Goal: Task Accomplishment & Management: Manage account settings

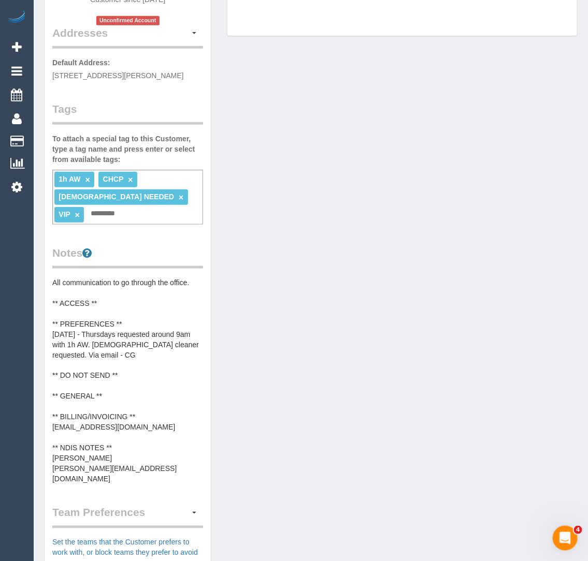
scroll to position [225, 0]
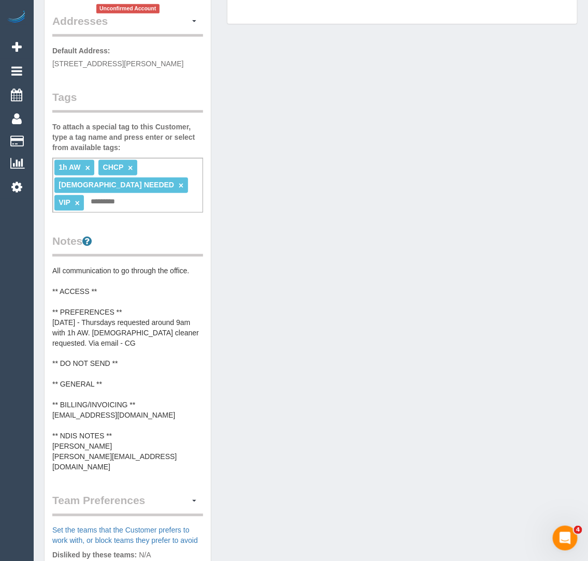
click at [134, 424] on pre "All communication to go through the office. ** ACCESS ** ** PREFERENCES ** 11/0…" at bounding box center [127, 369] width 151 height 207
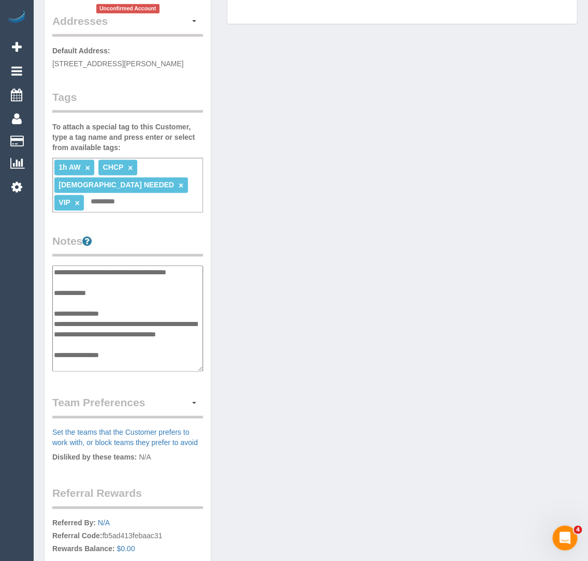
scroll to position [104, 0]
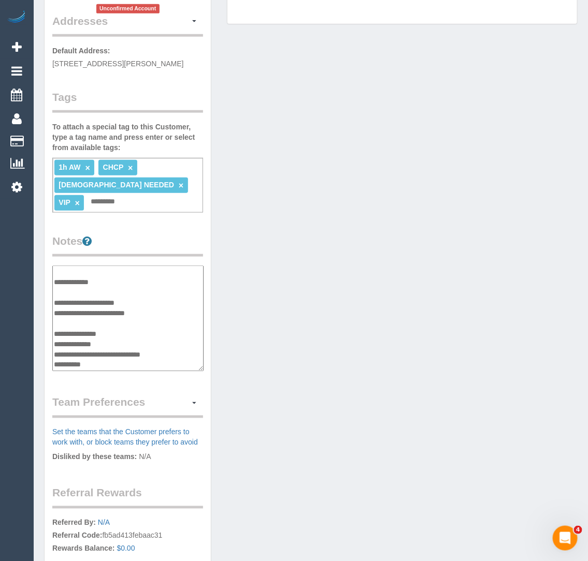
click at [130, 312] on textarea "**********" at bounding box center [127, 319] width 151 height 106
drag, startPoint x: 157, startPoint y: 300, endPoint x: 53, endPoint y: 299, distance: 104.6
click at [53, 299] on textarea "**********" at bounding box center [127, 319] width 151 height 106
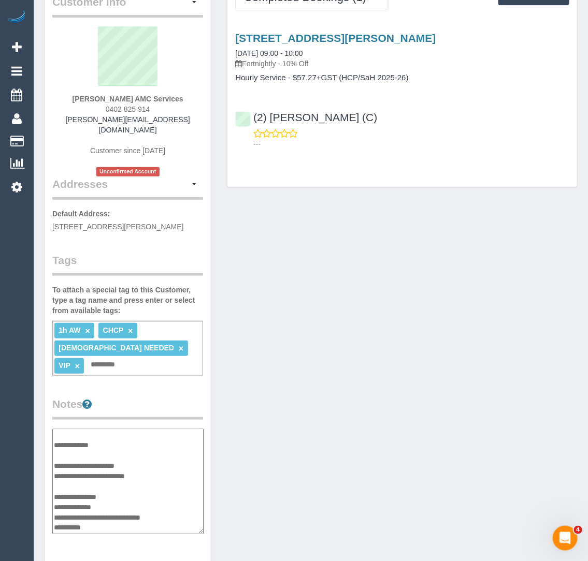
scroll to position [0, 0]
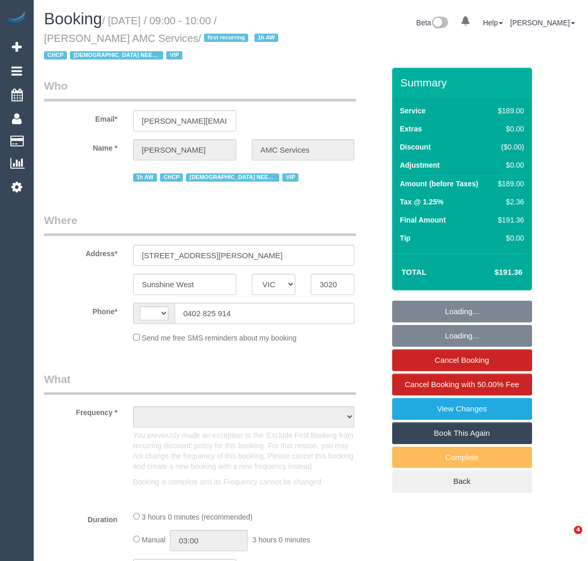
select select "VIC"
select select "string:AU"
select select "180"
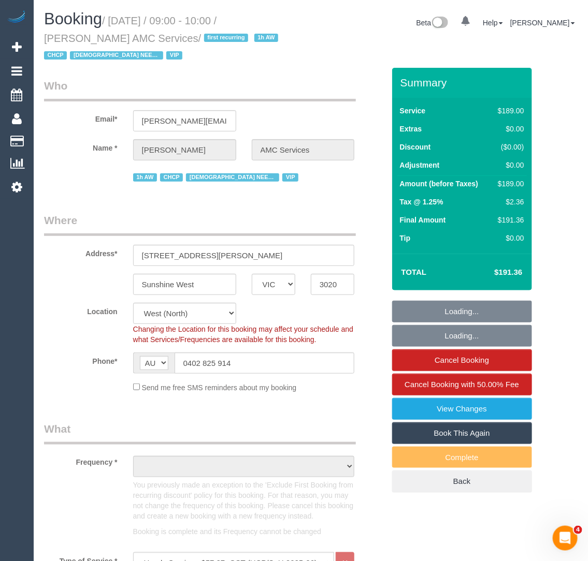
select select "object:632"
select select "number:32"
select select "number:14"
select select "number:19"
select select "number:25"
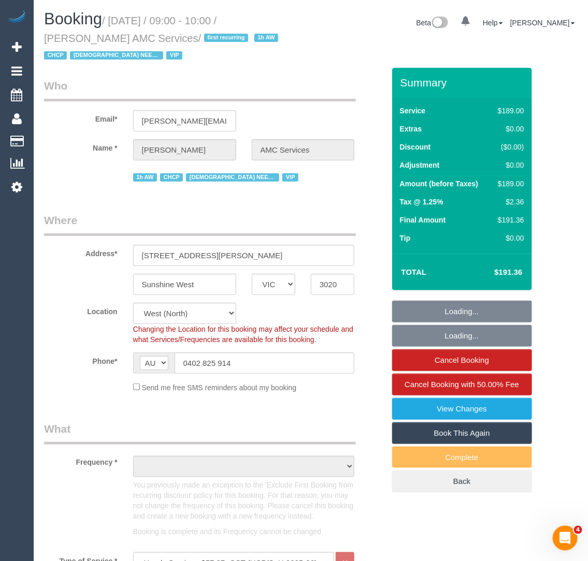
select select "number:35"
select select "object:1390"
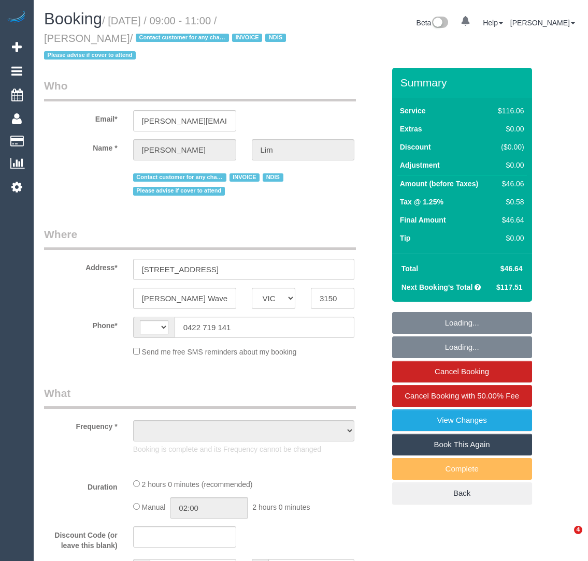
select select "VIC"
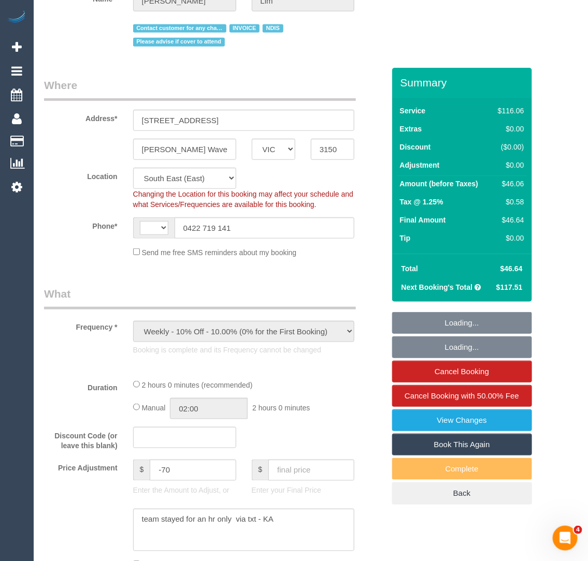
select select "object:531"
select select "string:AU"
select select "number:28"
select select "number:14"
select select "number:19"
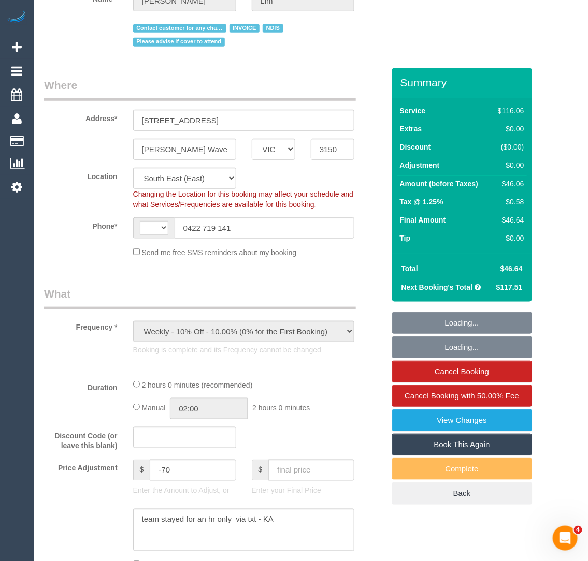
select select "number:25"
select select "number:35"
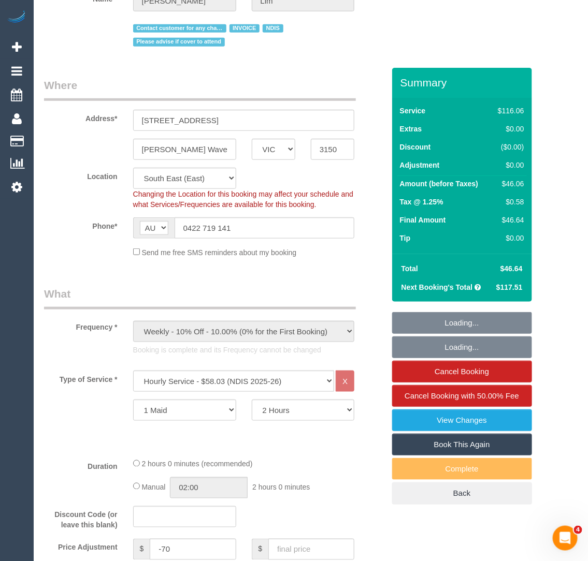
scroll to position [252, 0]
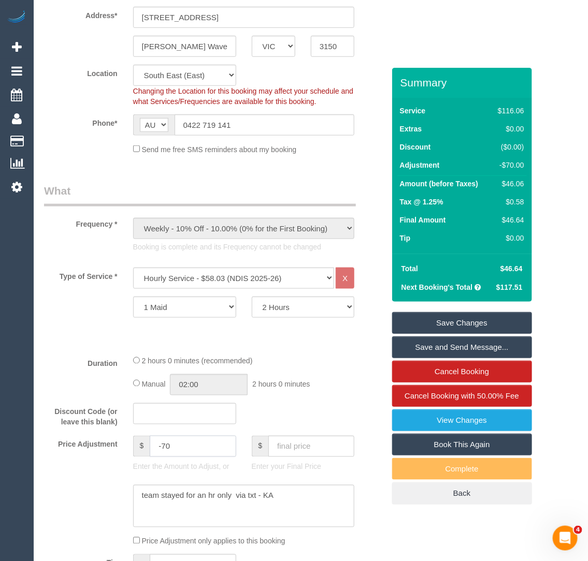
click at [178, 442] on input "-70" at bounding box center [193, 446] width 86 height 21
type input "-58.03"
click at [468, 322] on link "Save Changes" at bounding box center [462, 323] width 140 height 22
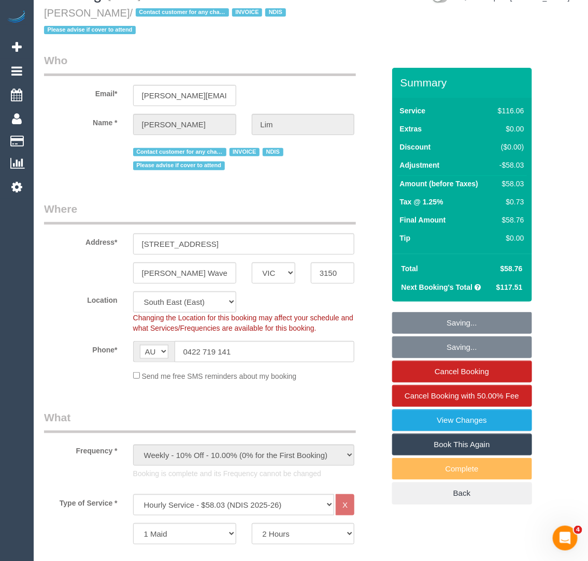
scroll to position [0, 0]
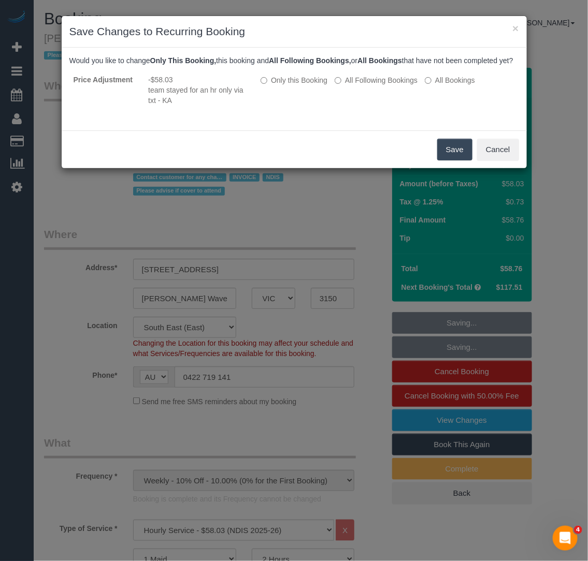
click at [446, 161] on button "Save" at bounding box center [454, 150] width 35 height 22
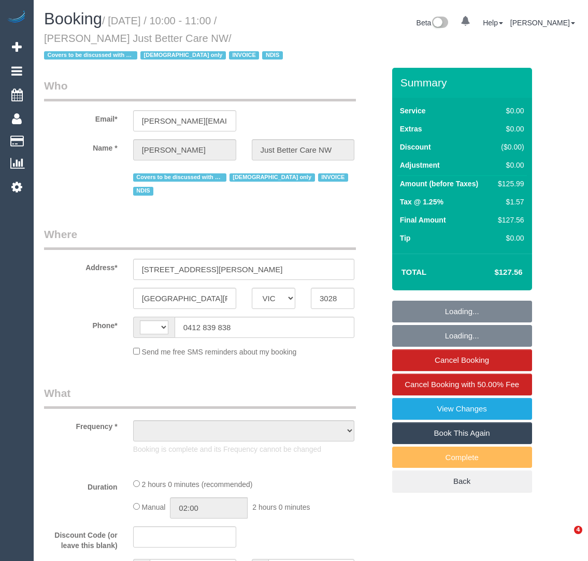
select select "VIC"
select select "string:AU"
select select "object:542"
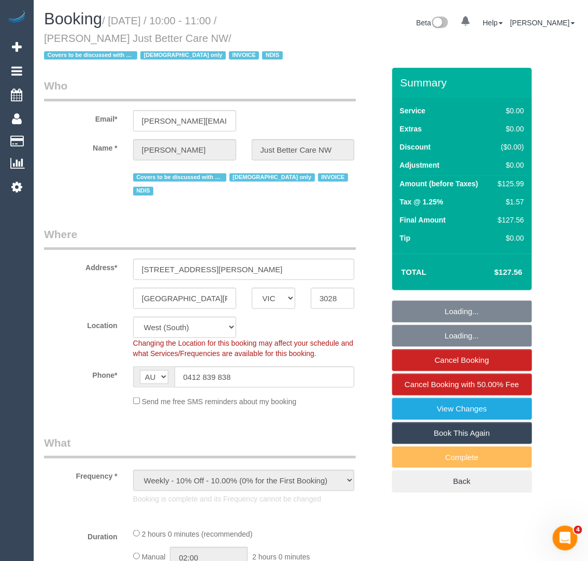
select select "120"
select select "number:28"
select select "number:14"
select select "number:19"
select select "number:25"
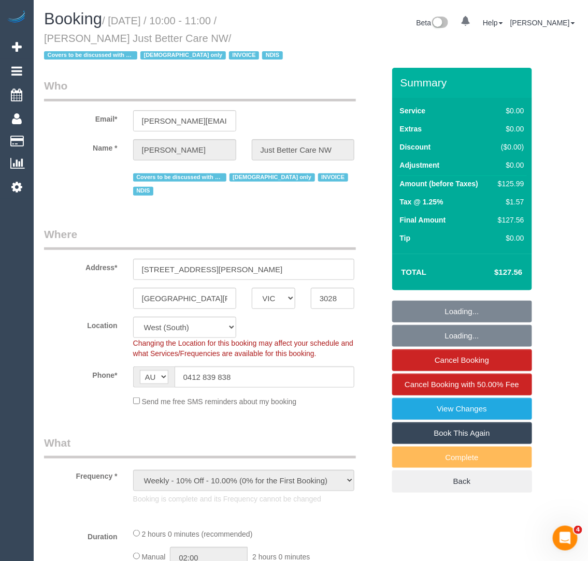
select select "number:35"
select select "number:11"
select select "object:814"
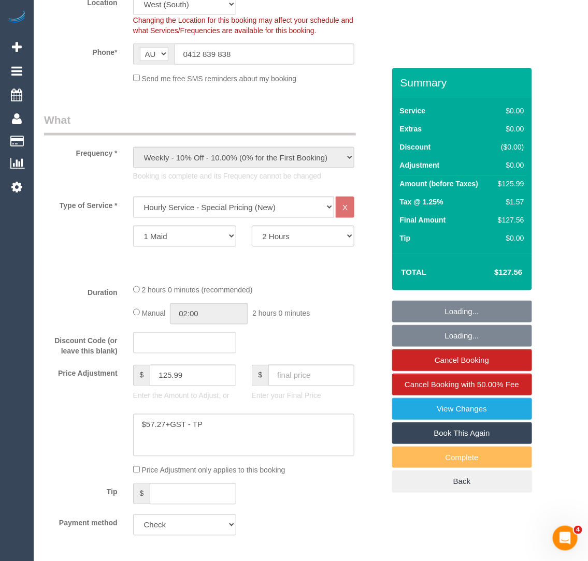
scroll to position [325, 0]
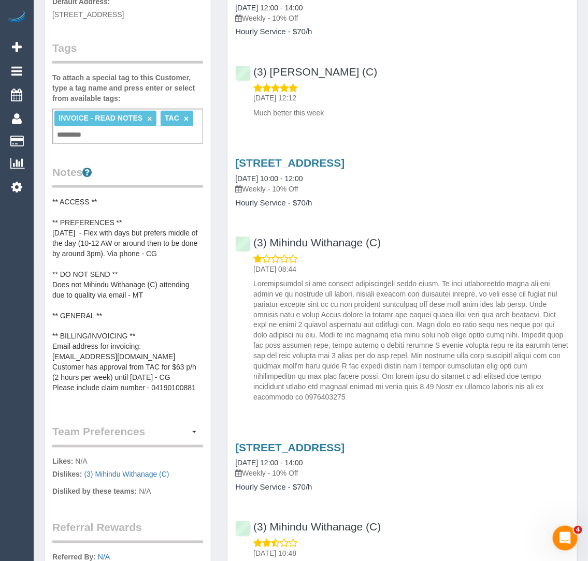
scroll to position [367, 0]
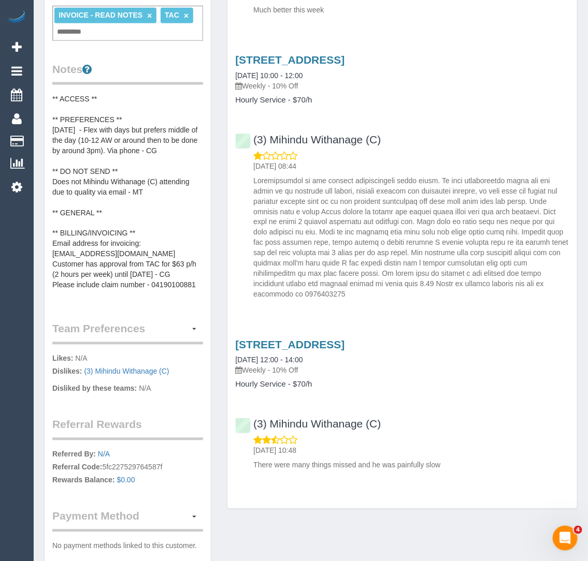
click at [135, 252] on pre "** ACCESS ** ** PREFERENCES ** 25/07/25 - Flex with days but prefers middle of …" at bounding box center [127, 197] width 151 height 207
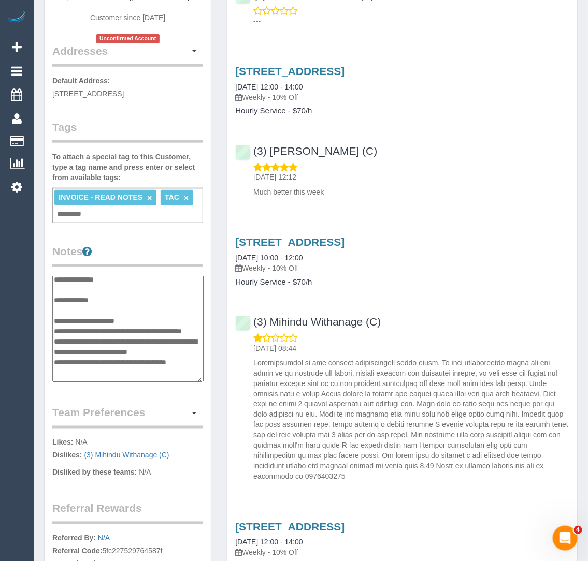
scroll to position [0, 0]
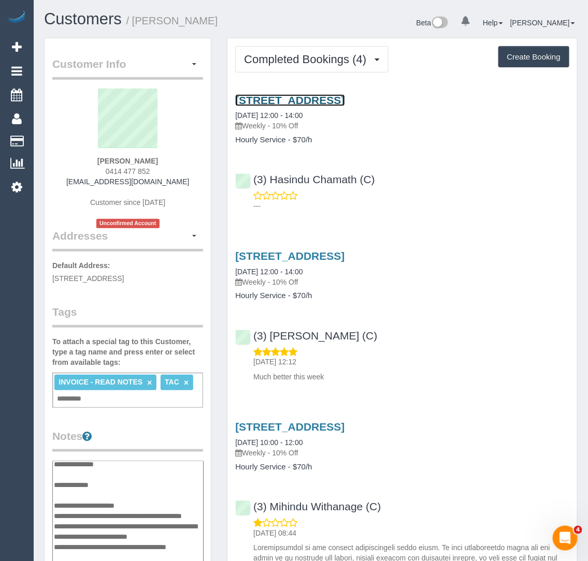
click at [288, 98] on link "16 Lakeside Drive, Lower Plenty, VIC 3093" at bounding box center [289, 100] width 109 height 12
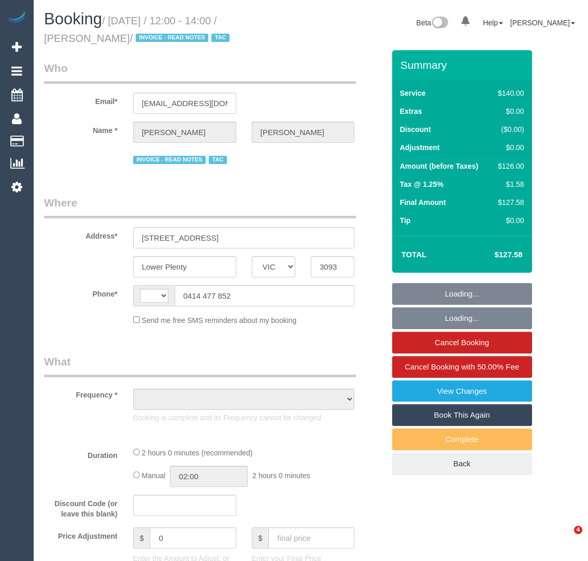
select select "VIC"
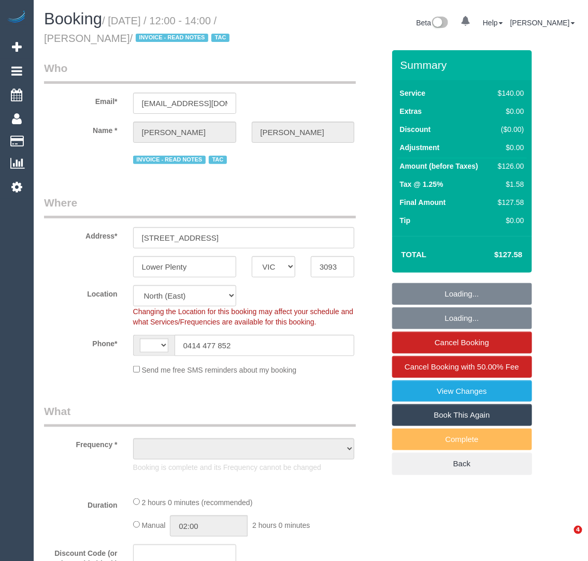
select select "string:AU"
select select "number:27"
select select "number:16"
select select "number:18"
select select "number:23"
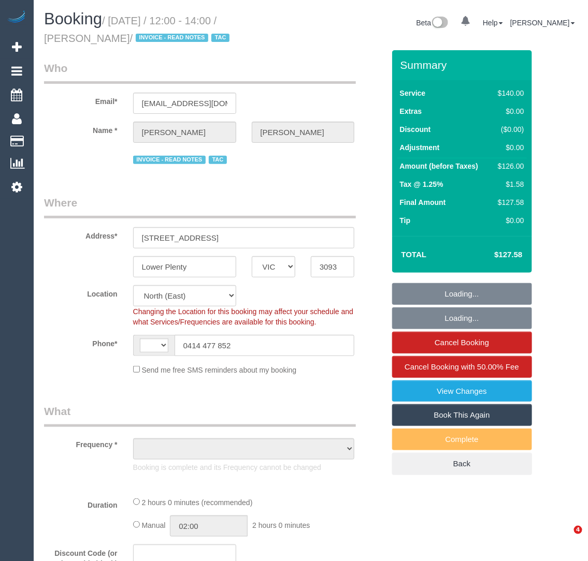
select select "number:34"
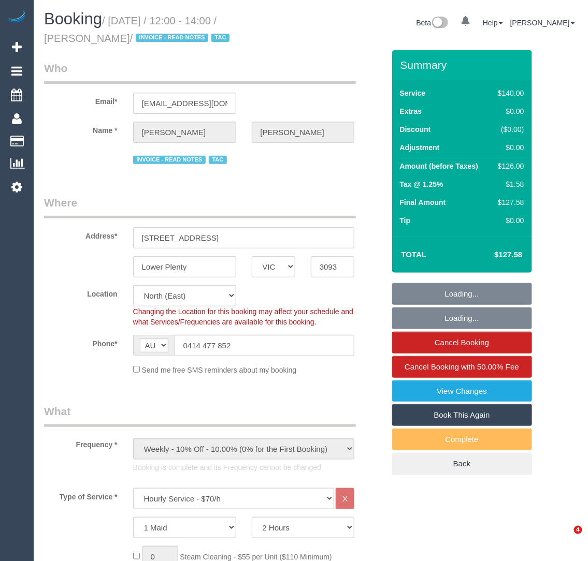
select select "object:1500"
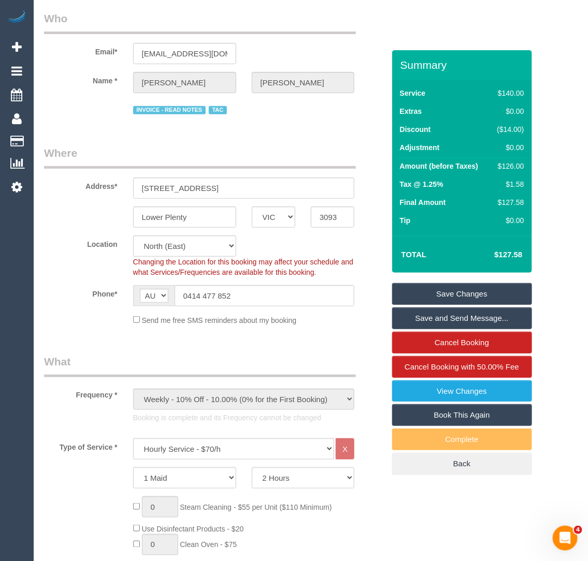
scroll to position [212, 0]
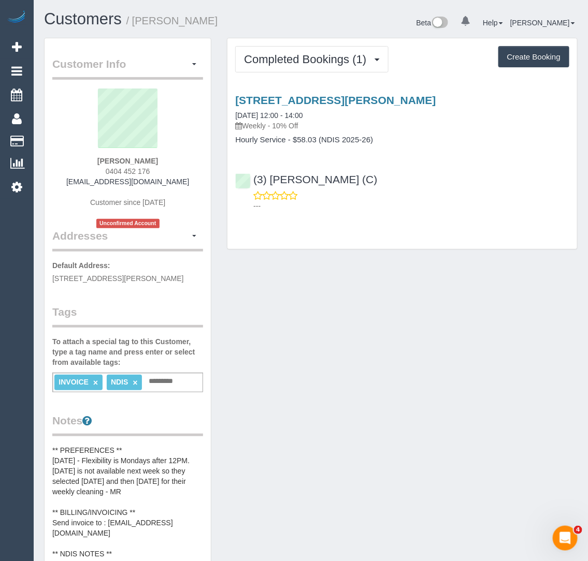
click at [115, 489] on pre "** PREFERENCES ** 15/08/2025 - Flexibility is Mondays after 12PM. Monday is not…" at bounding box center [127, 528] width 151 height 166
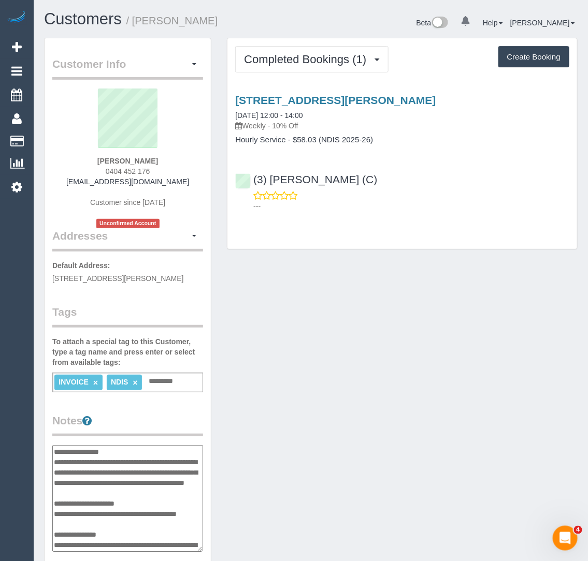
scroll to position [51, 0]
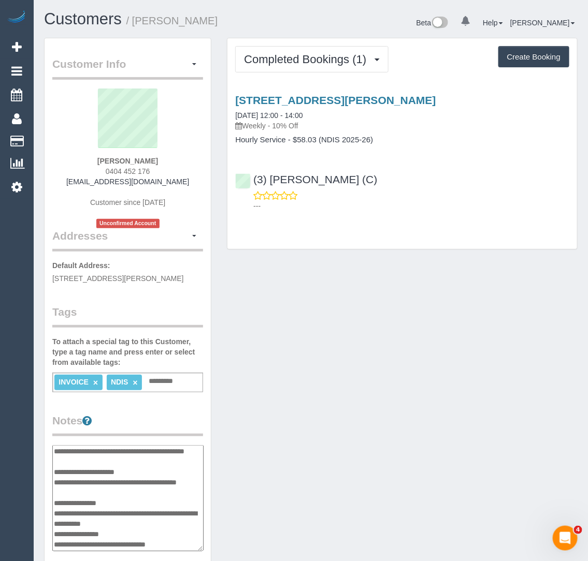
drag, startPoint x: 178, startPoint y: 484, endPoint x: 55, endPoint y: 482, distance: 123.3
click at [55, 482] on textarea "**********" at bounding box center [127, 498] width 151 height 106
drag, startPoint x: 120, startPoint y: 529, endPoint x: 54, endPoint y: 531, distance: 65.8
click at [54, 531] on textarea "**********" at bounding box center [127, 498] width 151 height 106
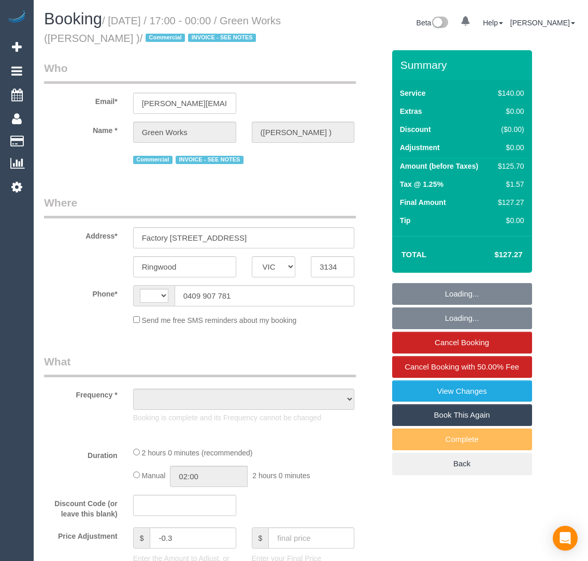
select select "VIC"
select select "object:292"
select select "string:AU"
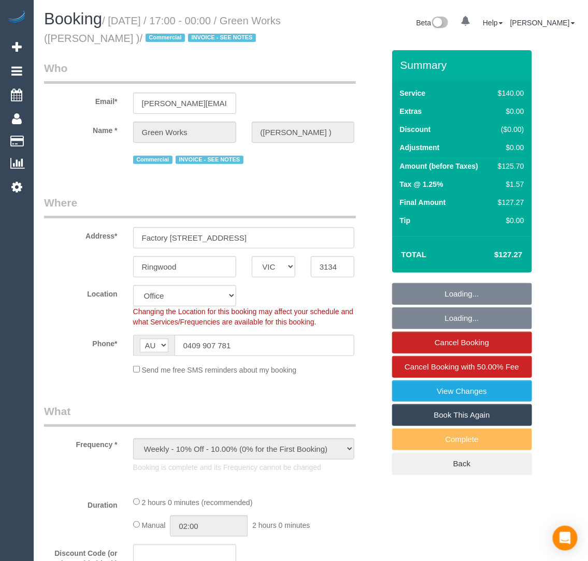
select select "22182"
select select "number:28"
select select "number:35"
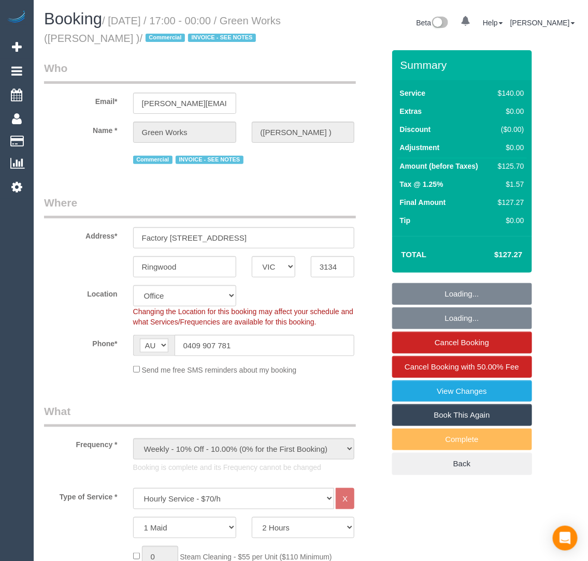
select select "object:2149"
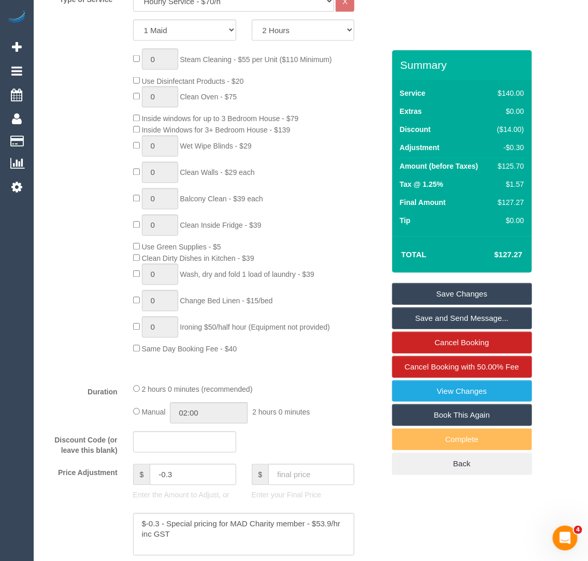
scroll to position [651, 0]
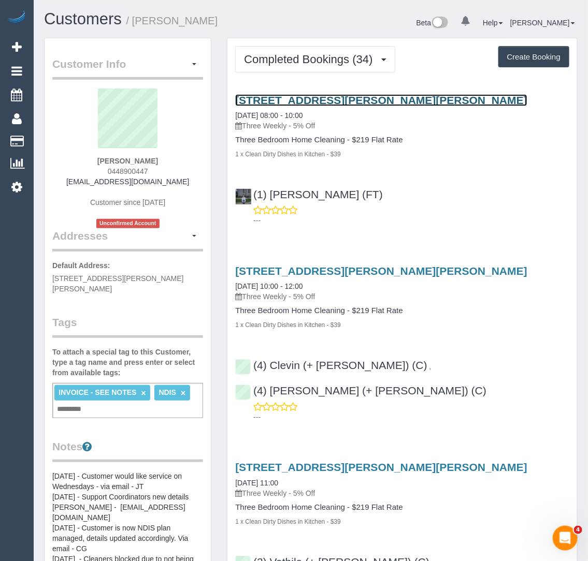
click at [315, 98] on link "2 Dina Retreat, Carrum Downs, VIC 3201" at bounding box center [381, 100] width 292 height 12
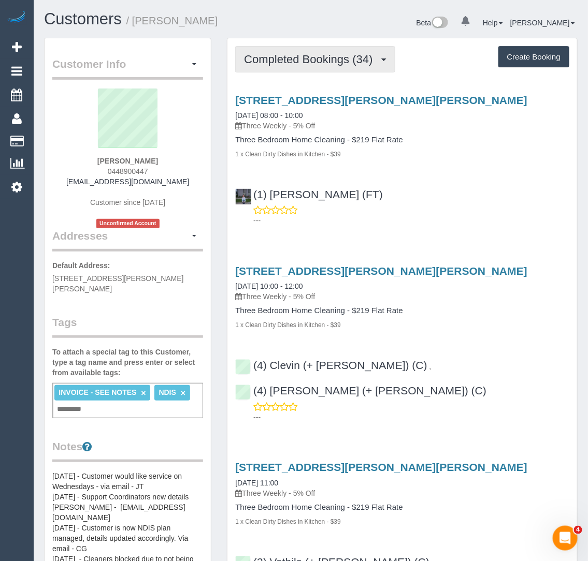
click at [333, 59] on span "Completed Bookings (34)" at bounding box center [311, 59] width 134 height 13
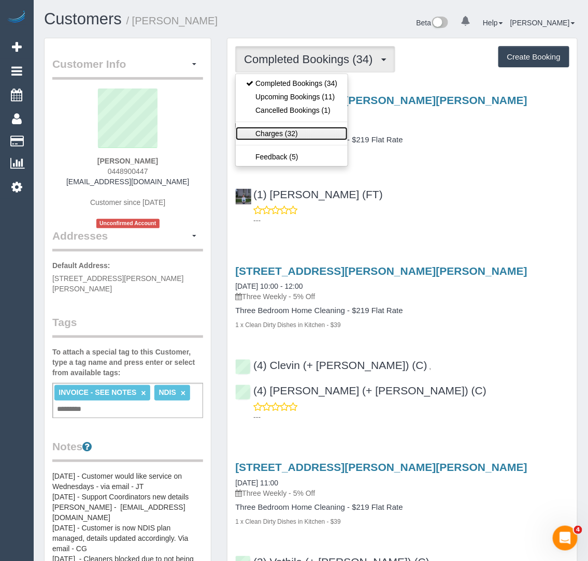
click at [309, 127] on link "Charges (32)" at bounding box center [292, 133] width 112 height 13
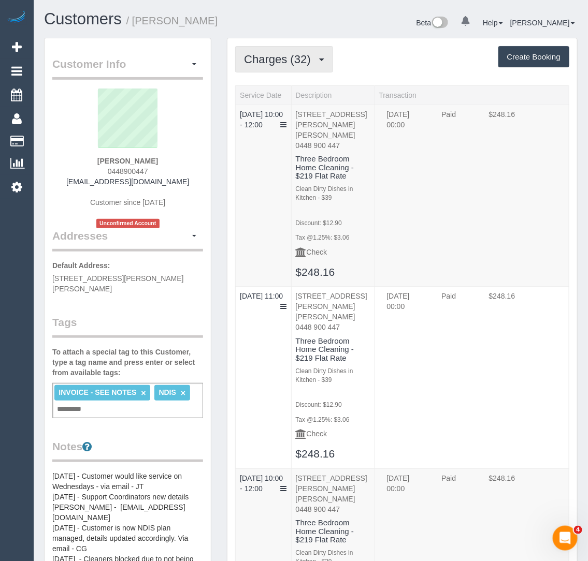
click at [298, 53] on span "Charges (32)" at bounding box center [279, 59] width 71 height 13
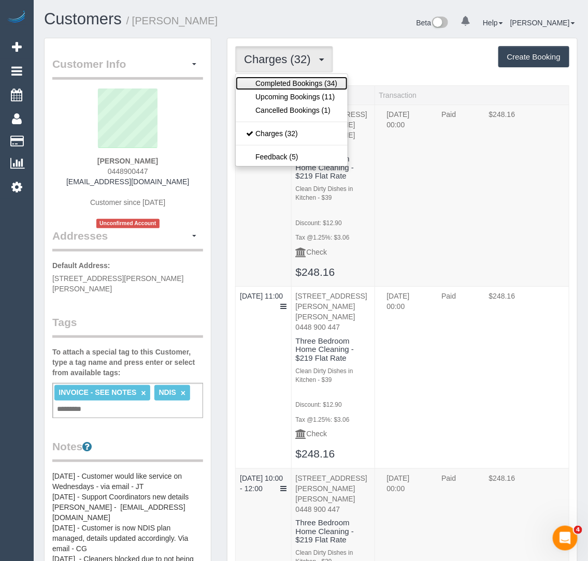
click at [291, 83] on link "Completed Bookings (34)" at bounding box center [292, 83] width 112 height 13
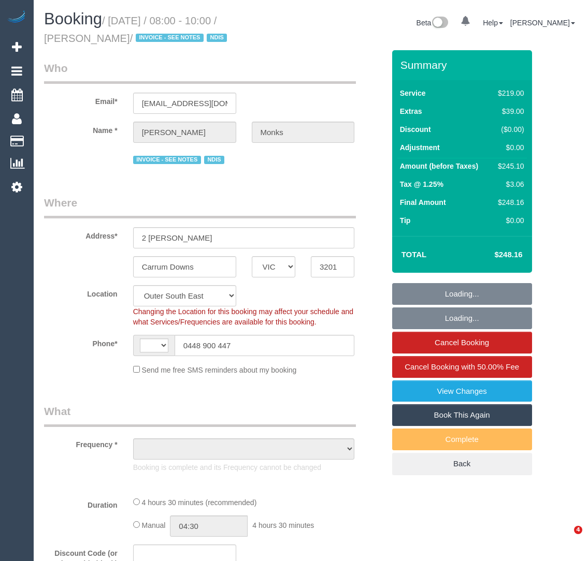
select select "VIC"
select select "object:456"
select select "number:27"
select select "number:14"
select select "number:19"
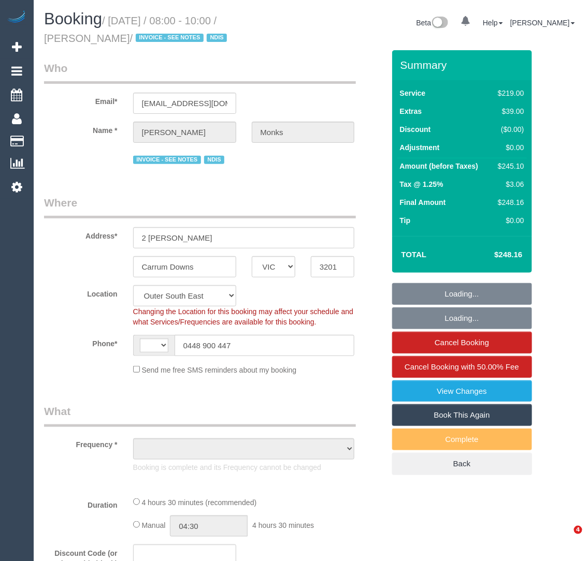
select select "number:22"
select select "number:33"
select select "number:13"
select select "string:AU"
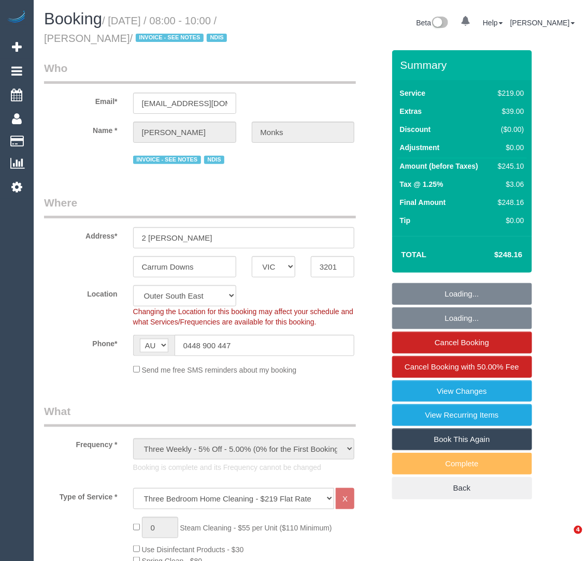
select select "object:810"
select select "spot1"
